Goal: Communication & Community: Answer question/provide support

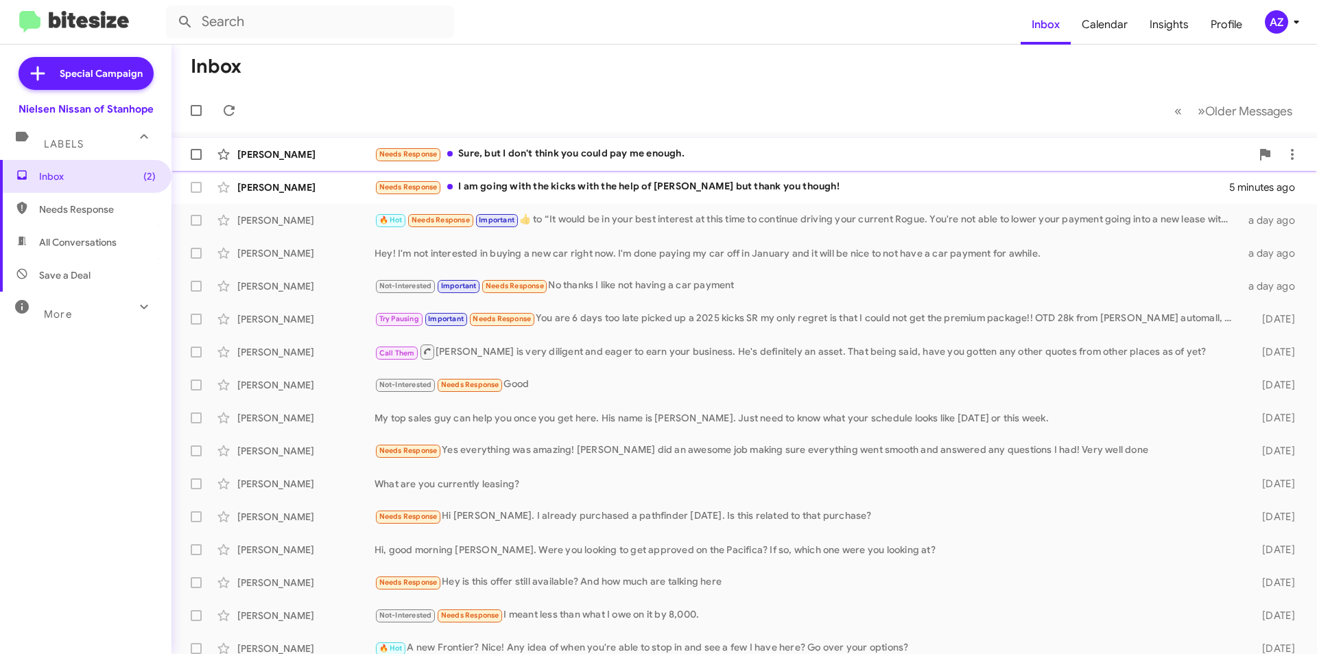
click at [316, 146] on div "John Bogut Needs Response Sure, but I don't think you could pay me enough. a mi…" at bounding box center [745, 154] width 1124 height 27
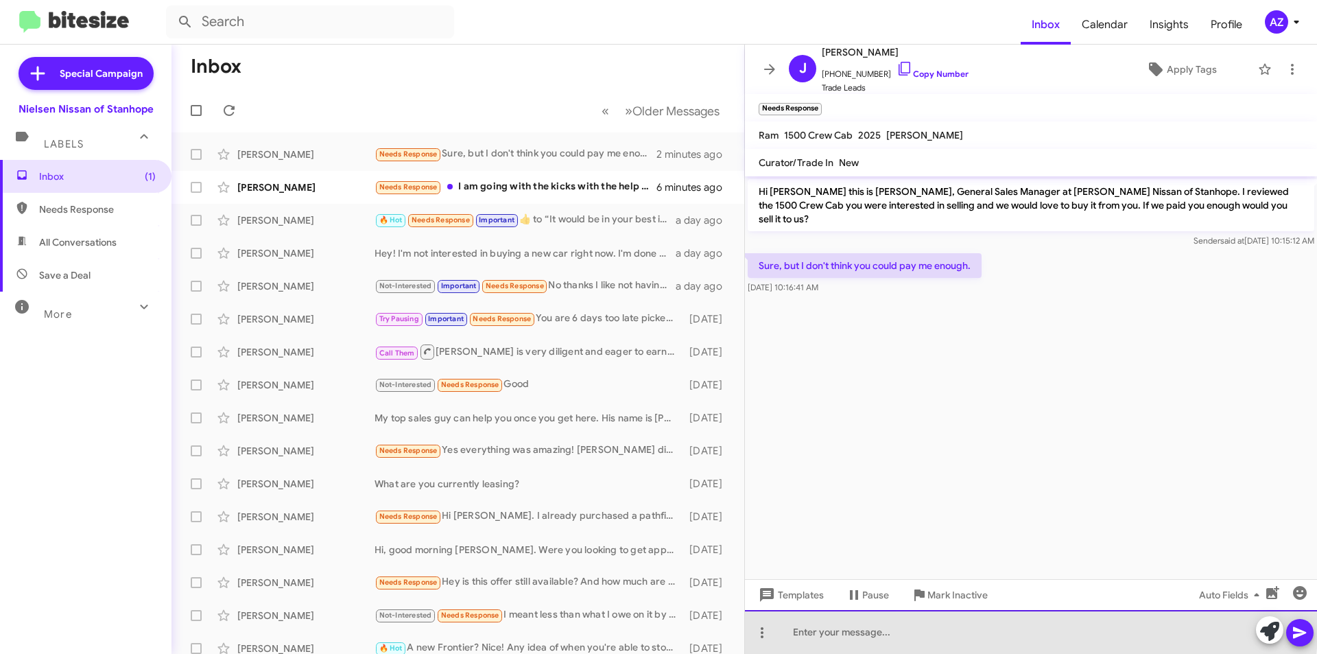
click at [1020, 629] on div at bounding box center [1031, 632] width 572 height 44
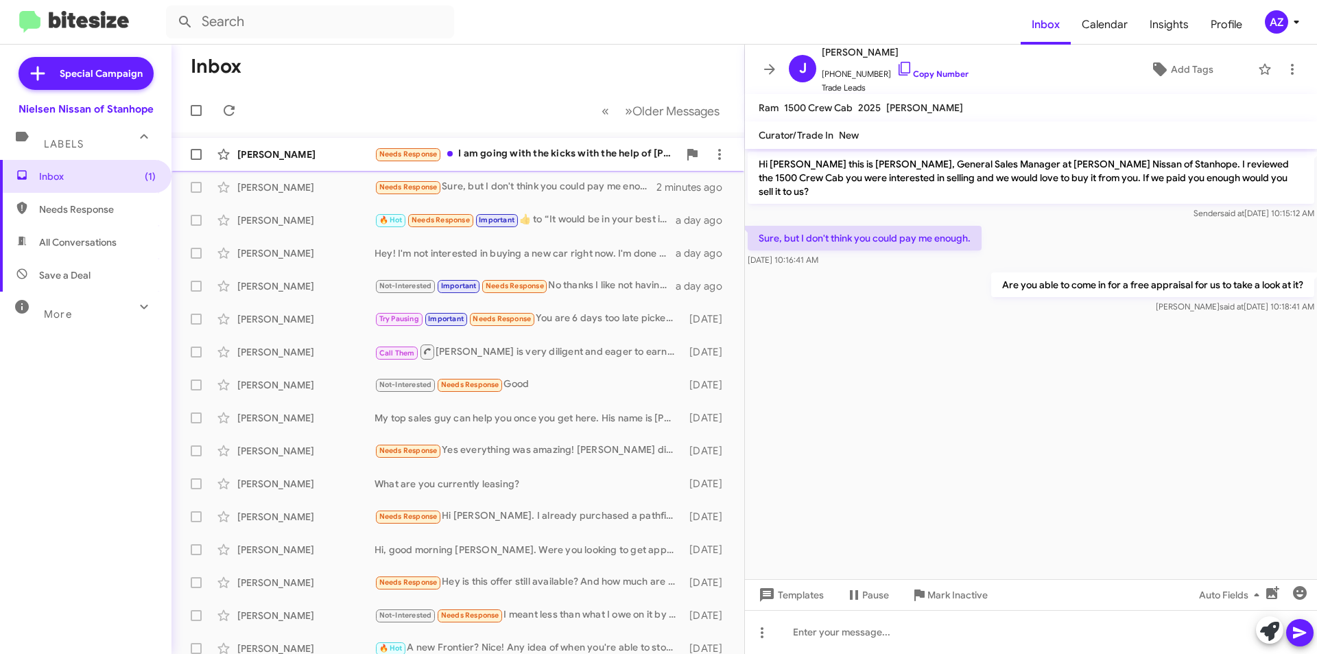
click at [317, 154] on div "[PERSON_NAME]" at bounding box center [305, 155] width 137 height 14
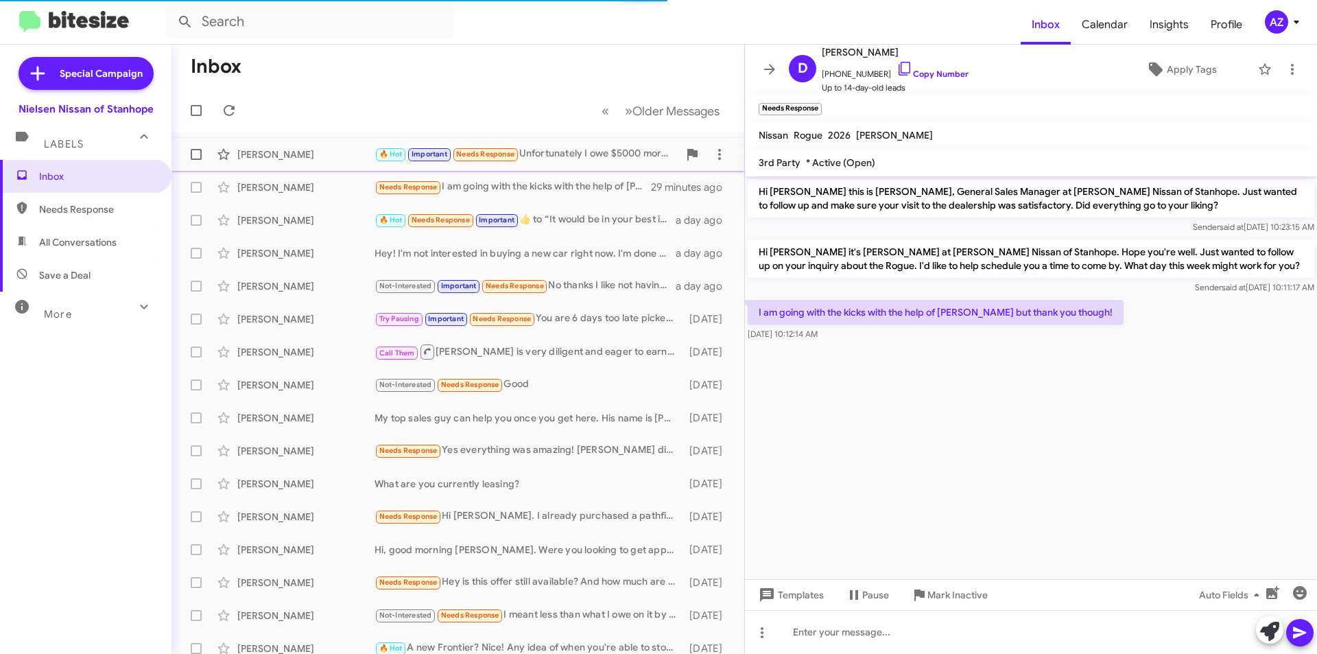
click at [338, 152] on div "[PERSON_NAME]" at bounding box center [305, 155] width 137 height 14
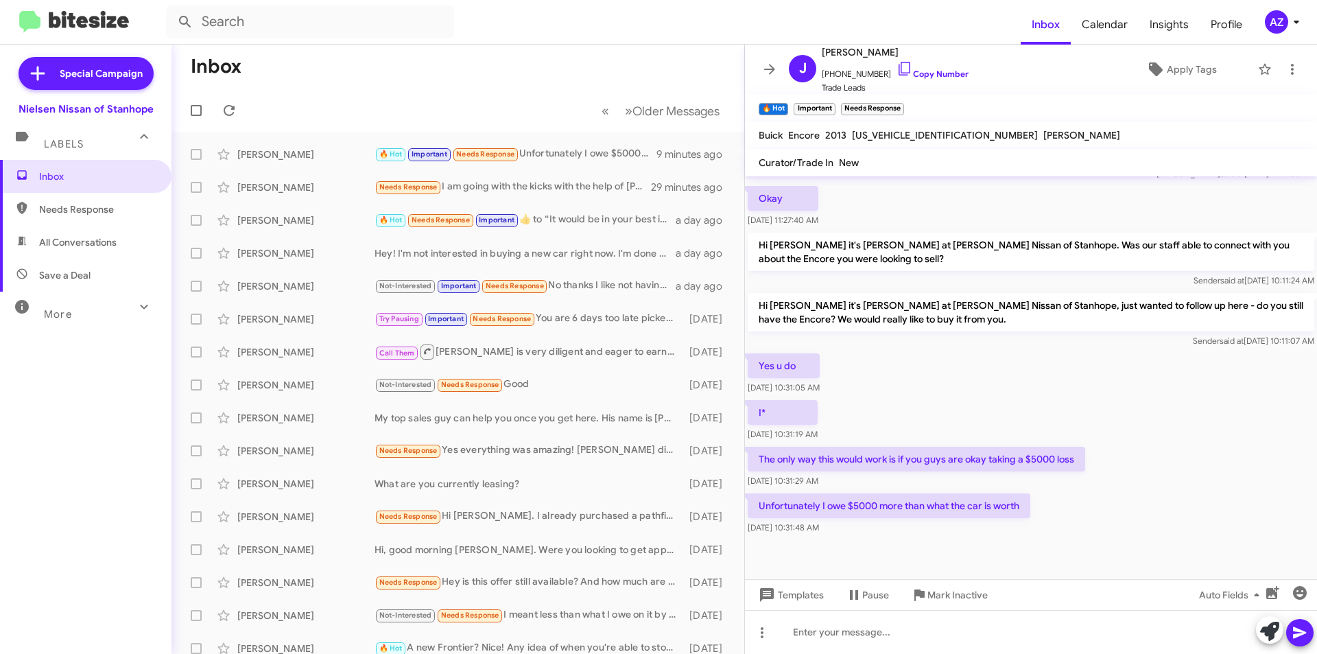
scroll to position [353, 0]
